Goal: Transaction & Acquisition: Purchase product/service

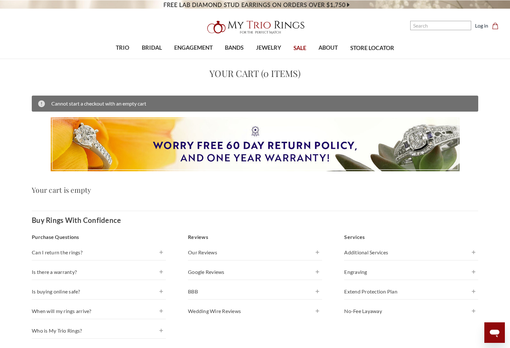
click at [120, 51] on span "TRIO" at bounding box center [122, 48] width 13 height 8
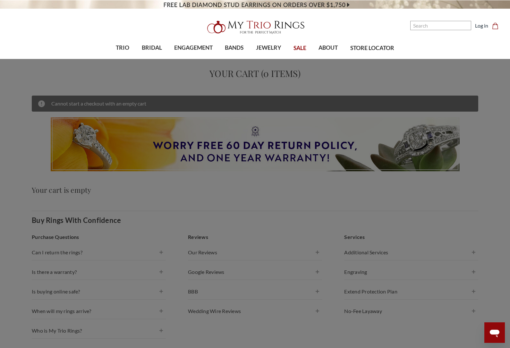
click at [253, 131] on span "Under $1,500" at bounding box center [255, 134] width 53 height 8
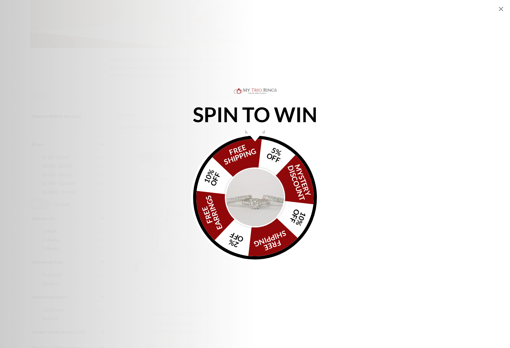
scroll to position [164, 0]
click at [352, 147] on div "SPIN TO WIN FREE SHIPPING 5% OFF Mystery Discount 10% OFF FREE SHIPPING 2% OFF …" at bounding box center [255, 174] width 510 height 175
click at [502, 218] on div "SPIN TO WIN FREE SHIPPING 5% OFF Mystery Discount 10% OFF FREE SHIPPING 2% OFF …" at bounding box center [255, 174] width 510 height 175
click at [365, 149] on div "SPIN TO WIN FREE SHIPPING 5% OFF Mystery Discount 10% OFF FREE SHIPPING 2% OFF …" at bounding box center [255, 174] width 510 height 175
click at [257, 193] on img "Alia popup" at bounding box center [255, 197] width 60 height 60
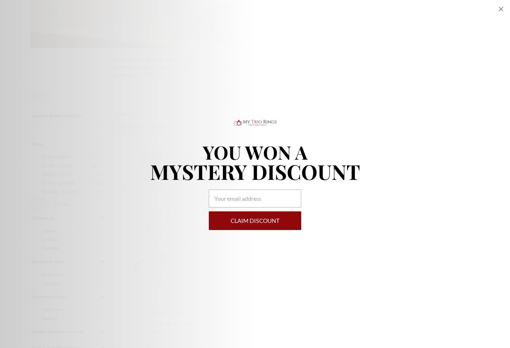
click at [366, 128] on div "YOU WON A MYSTERY DISCOUNT Claim DISCOUNT" at bounding box center [255, 174] width 510 height 112
click at [501, 7] on icon "Close popup" at bounding box center [501, 9] width 8 height 8
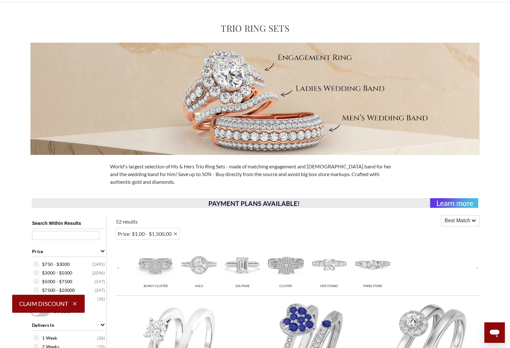
scroll to position [0, 0]
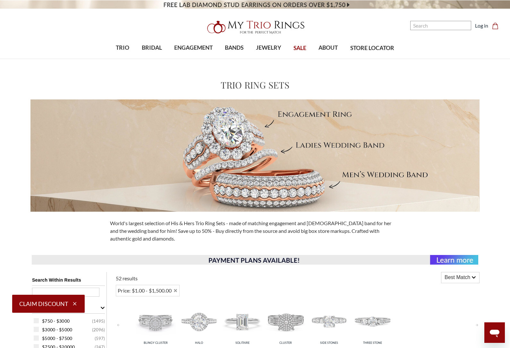
click at [294, 46] on span "SALE" at bounding box center [299, 48] width 13 height 8
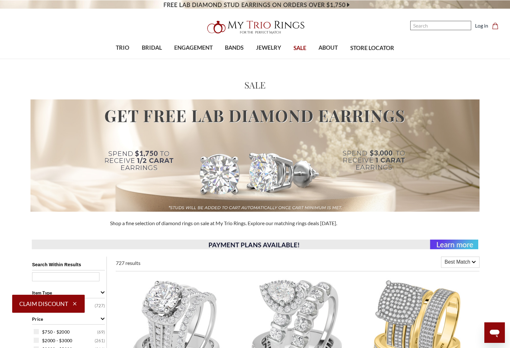
click at [433, 25] on input "Search" at bounding box center [440, 25] width 61 height 9
